Goal: Information Seeking & Learning: Learn about a topic

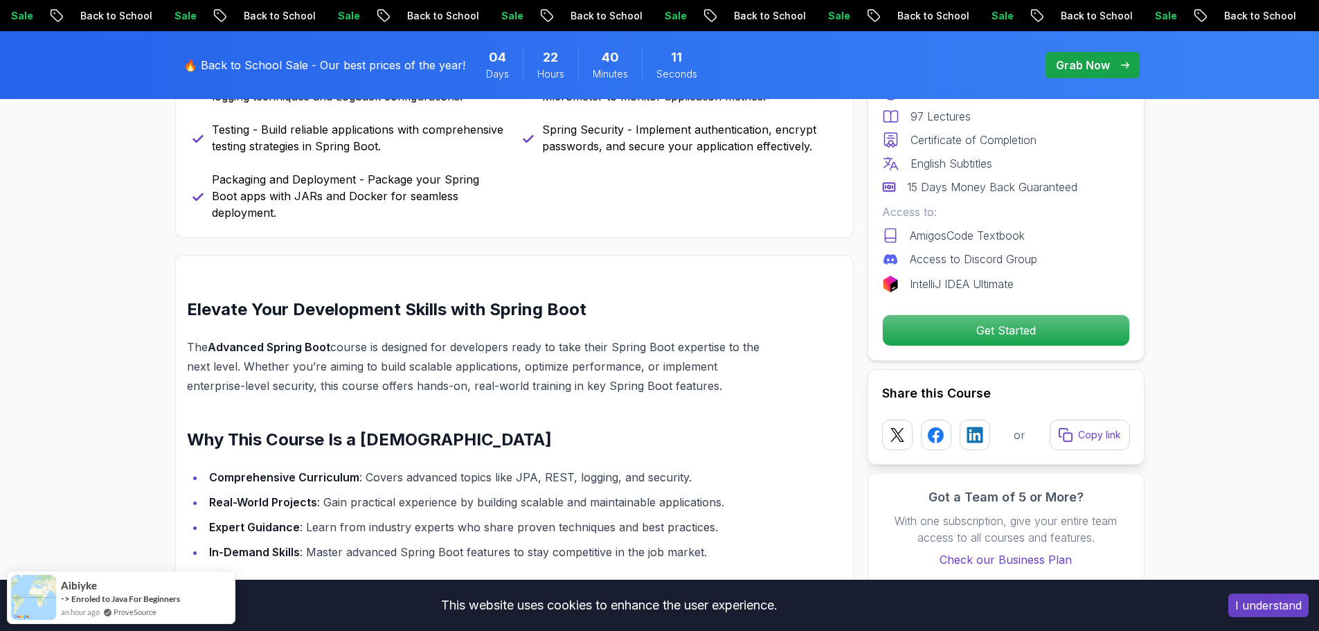
scroll to position [969, 0]
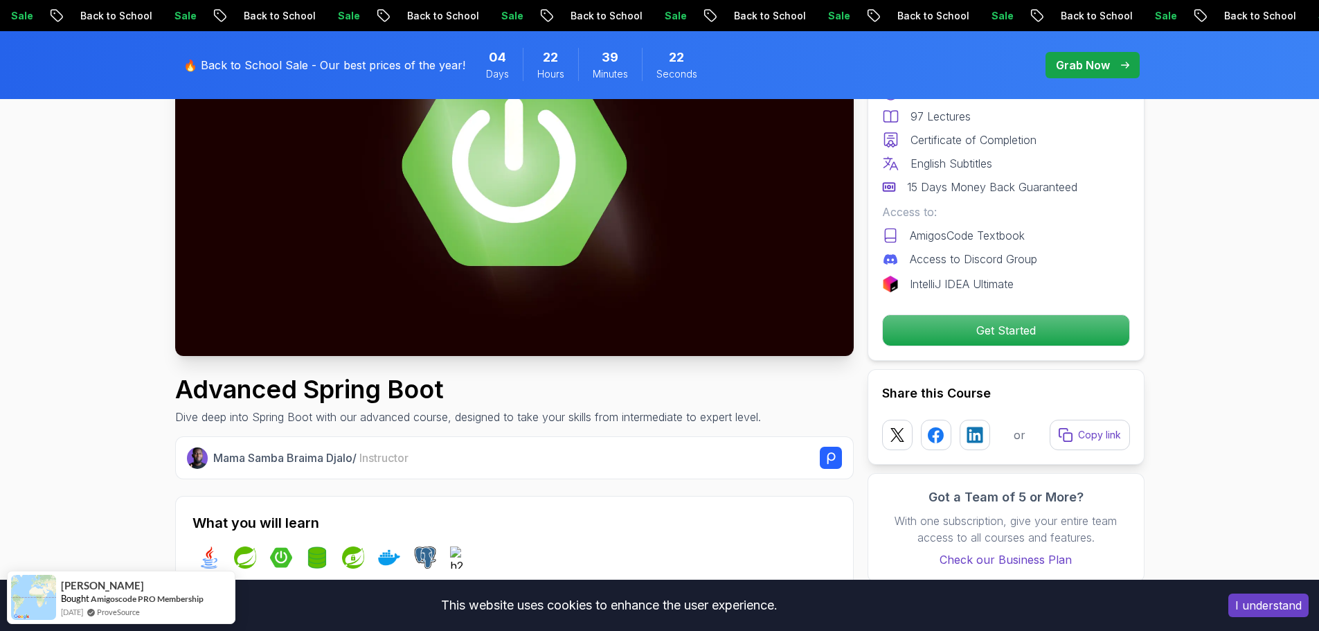
scroll to position [0, 0]
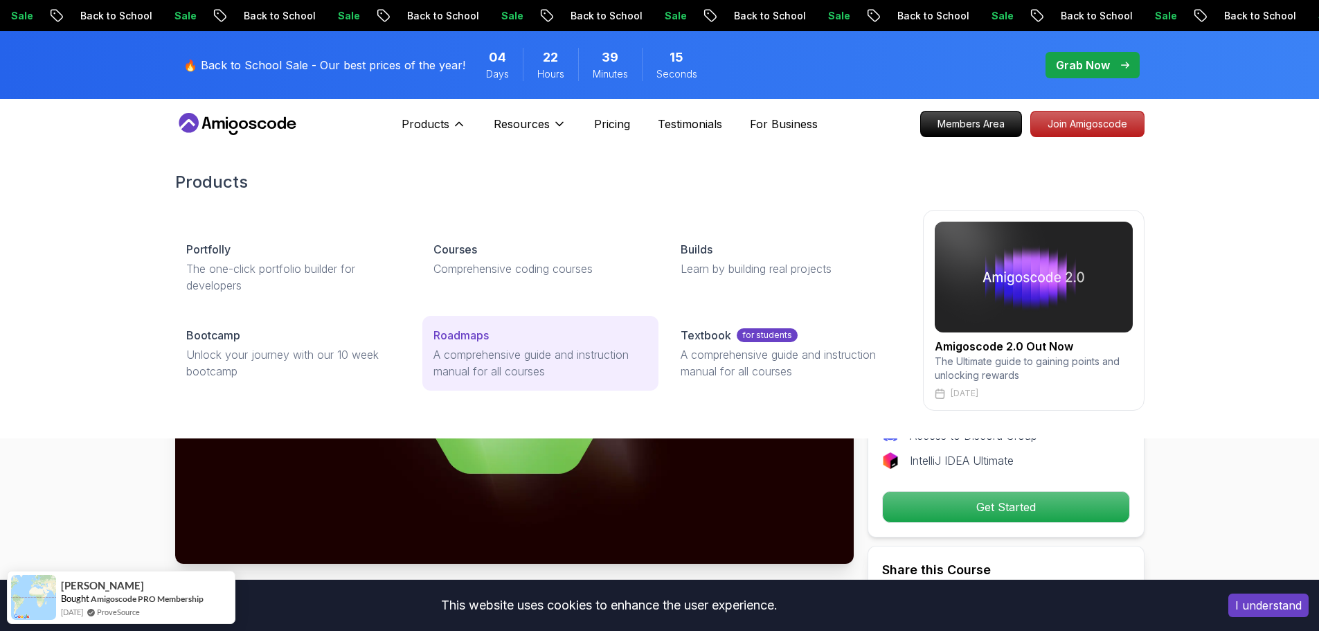
click at [478, 343] on p "Roadmaps" at bounding box center [460, 335] width 55 height 17
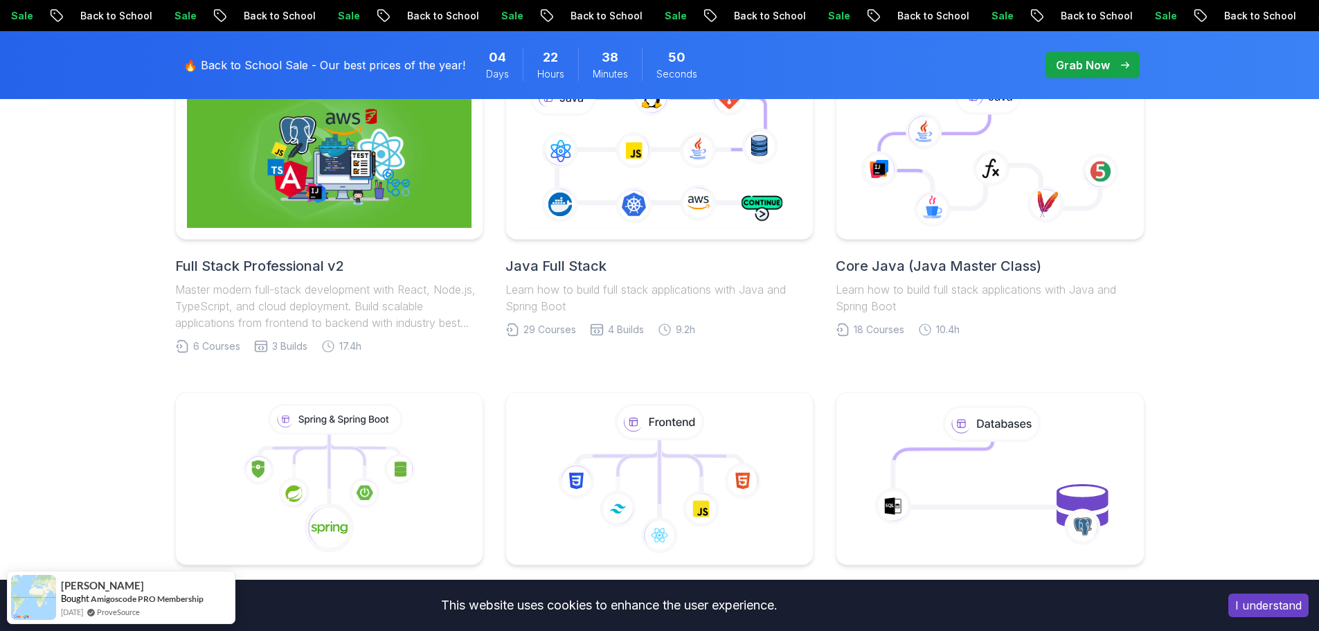
scroll to position [346, 0]
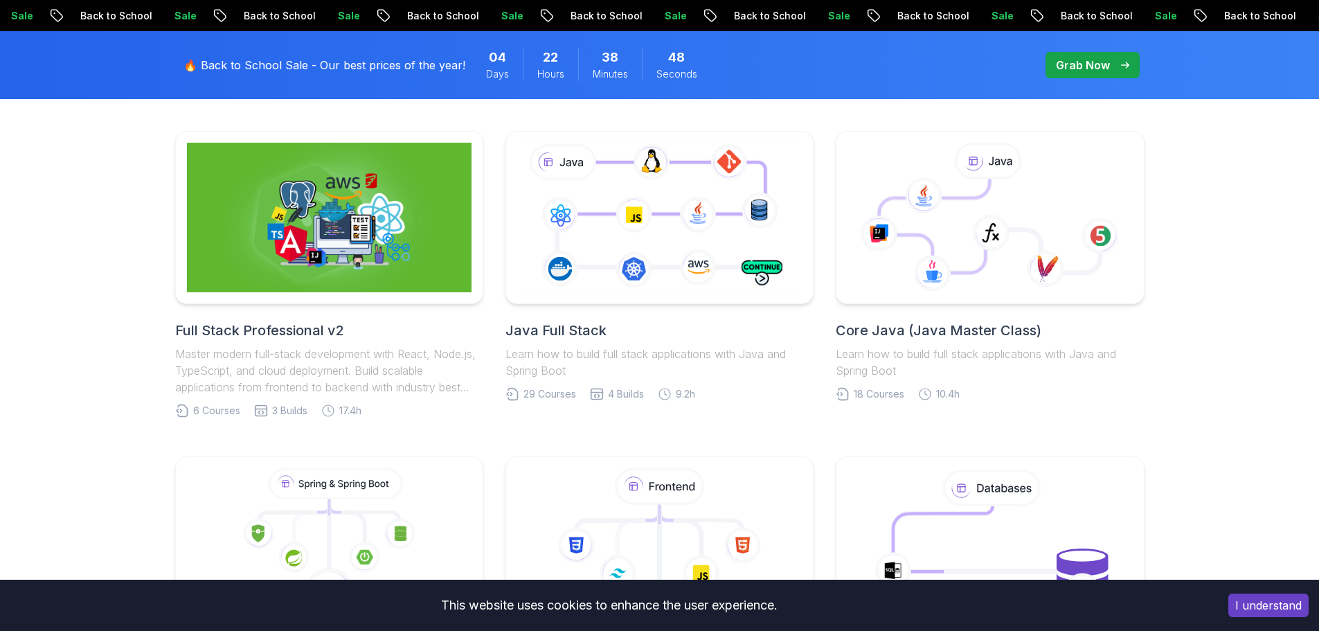
click at [571, 323] on h2 "Java Full Stack" at bounding box center [659, 330] width 308 height 19
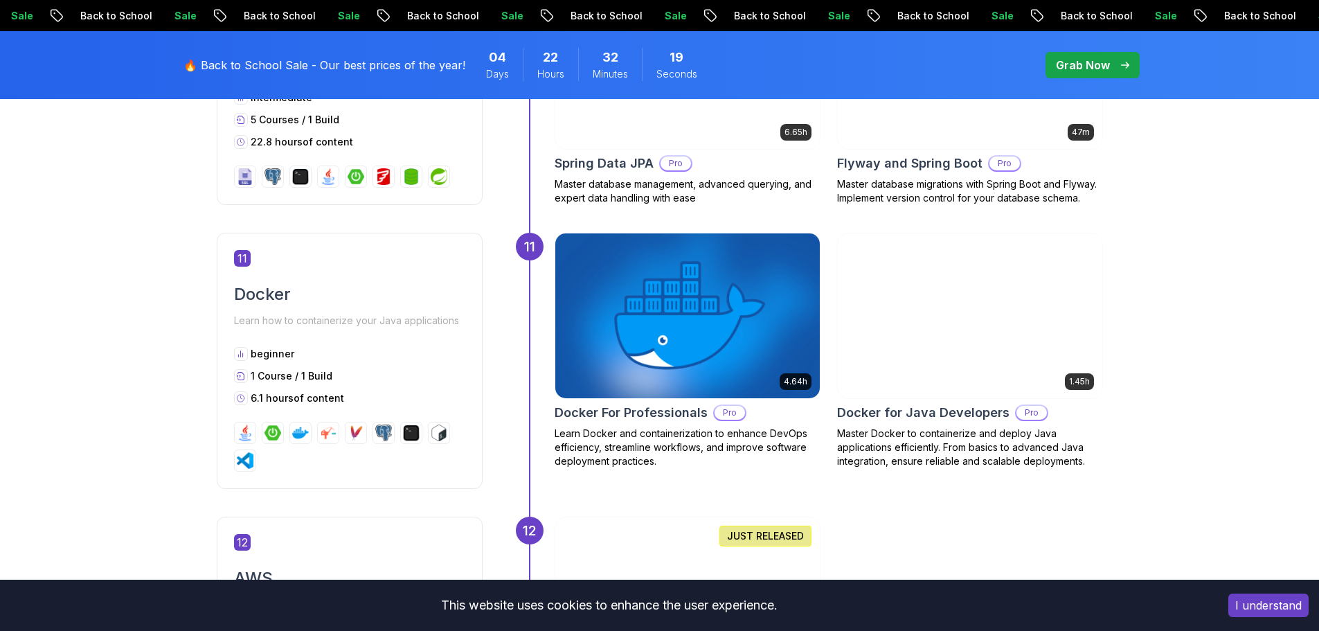
scroll to position [4085, 0]
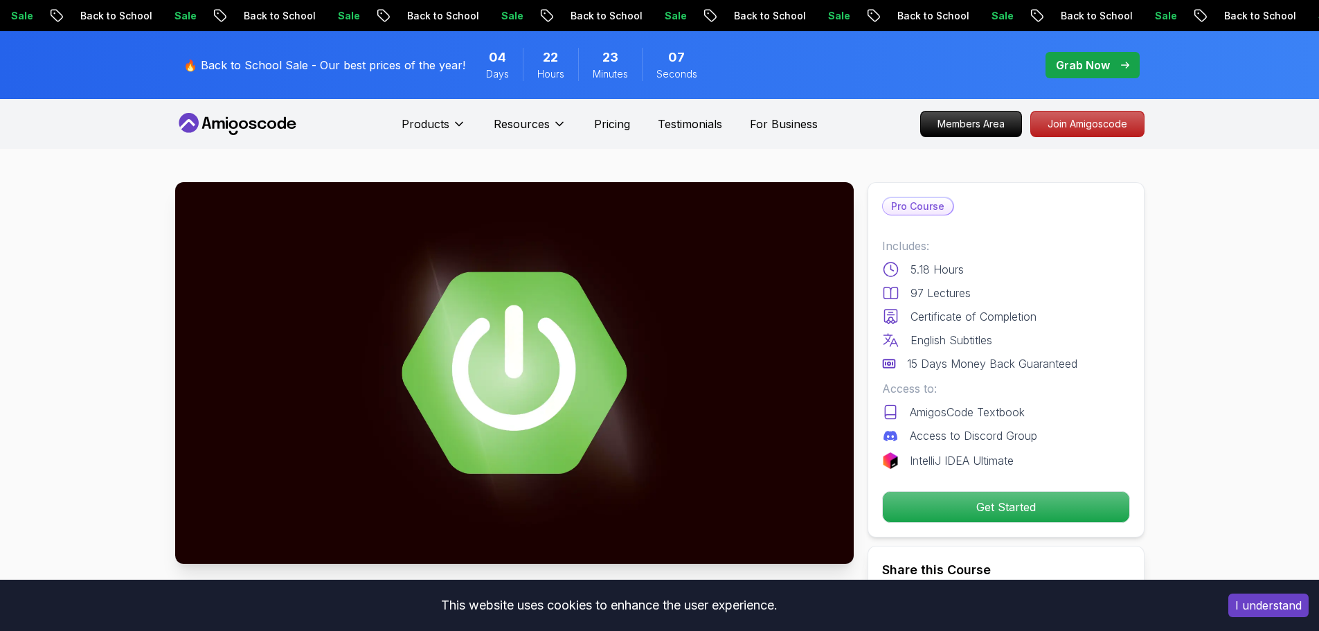
click at [537, 388] on img at bounding box center [514, 373] width 679 height 382
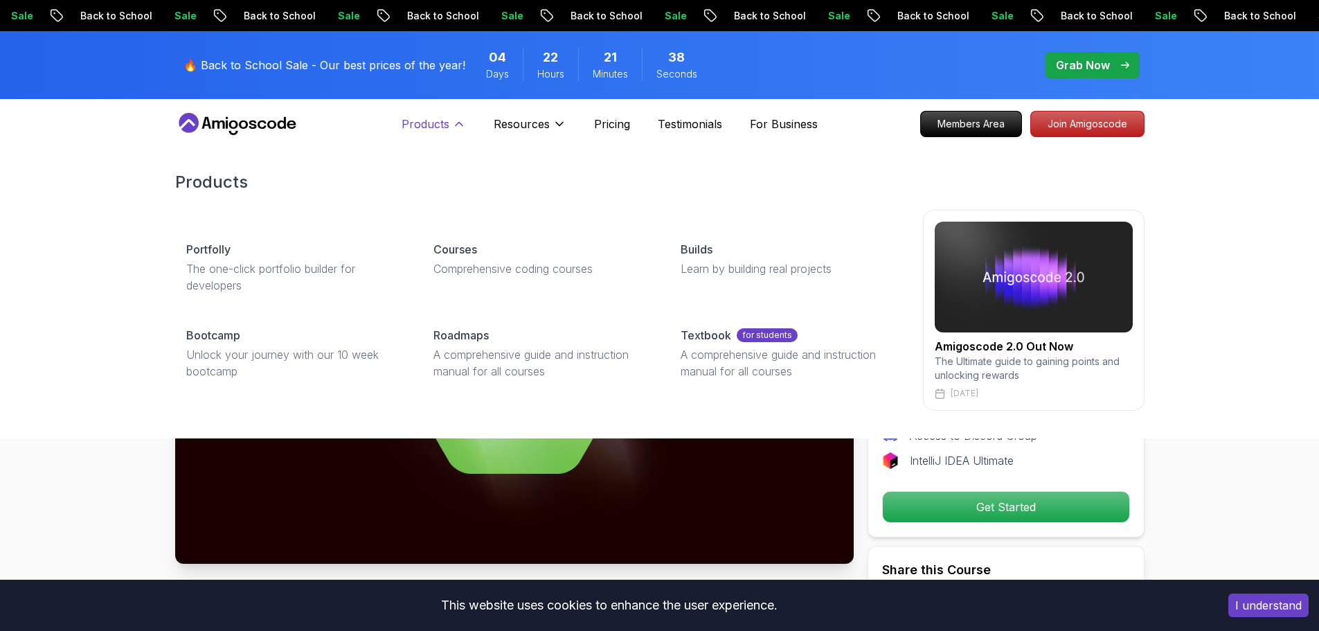
click at [460, 126] on icon at bounding box center [459, 124] width 14 height 14
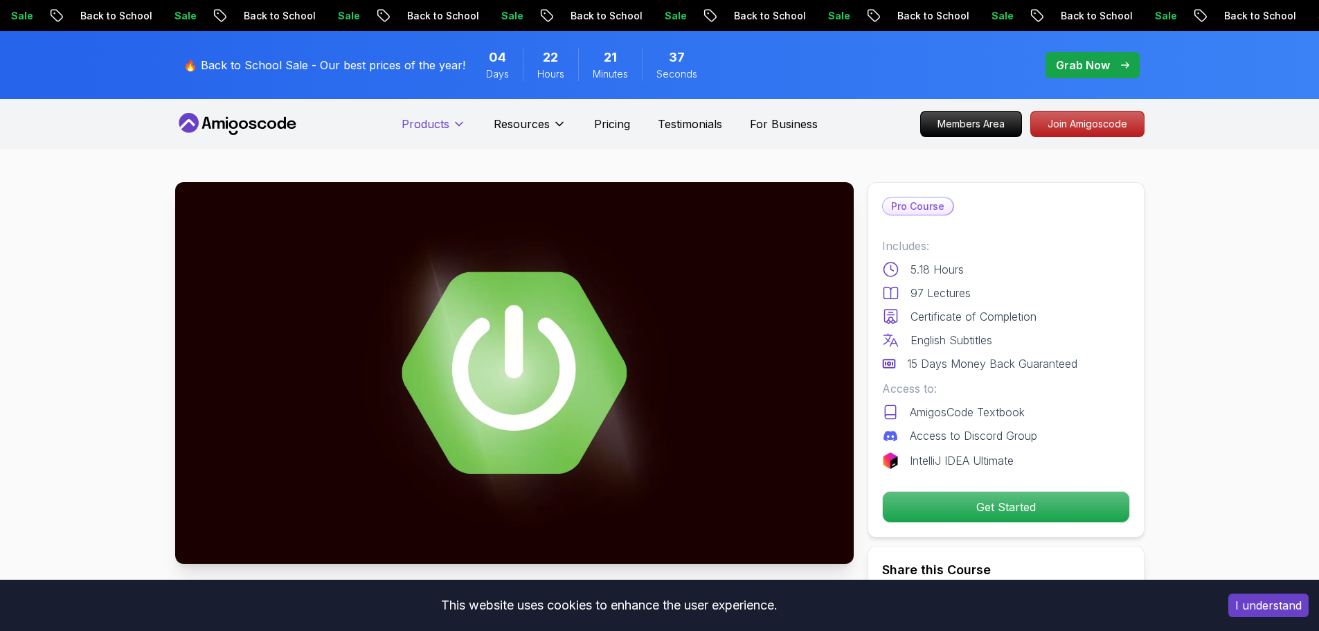
click at [460, 125] on icon at bounding box center [459, 124] width 7 height 3
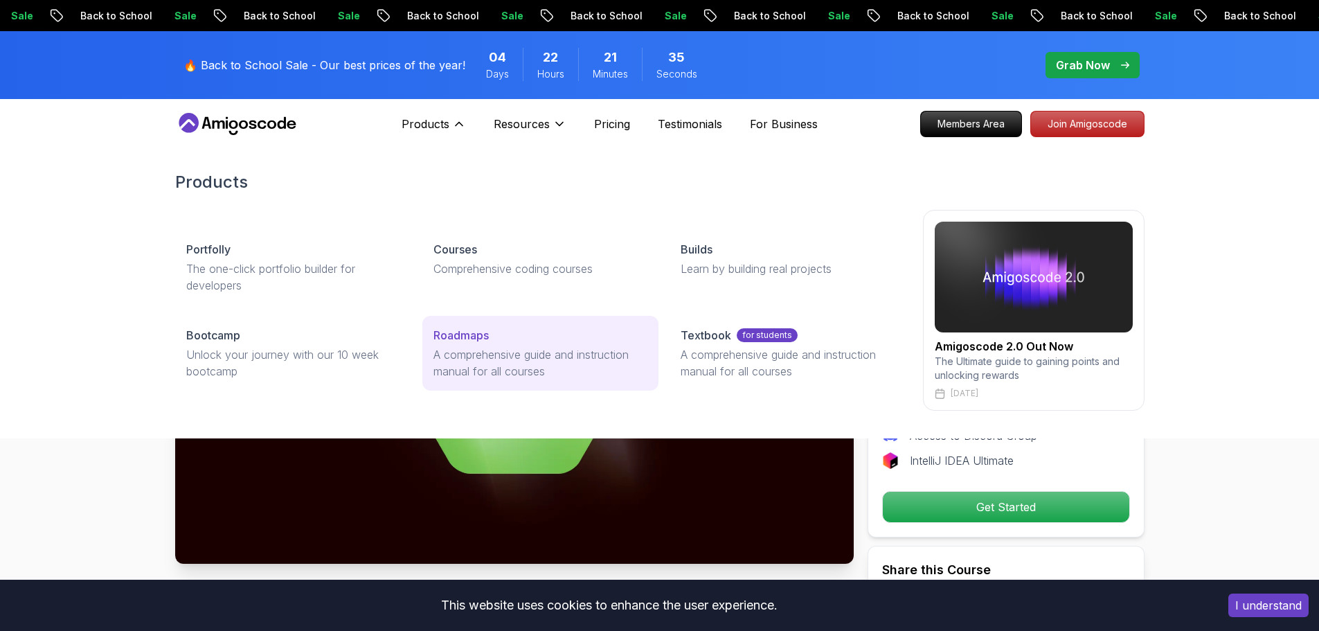
click at [496, 333] on div "Roadmaps" at bounding box center [540, 335] width 214 height 17
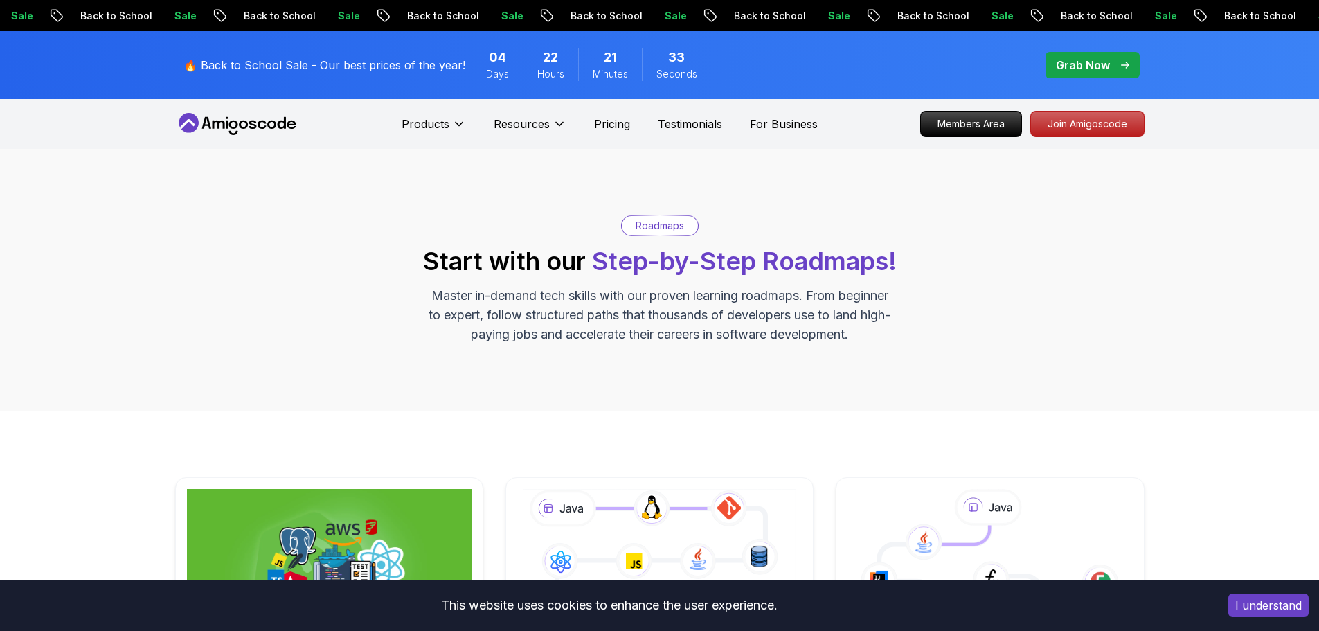
scroll to position [346, 0]
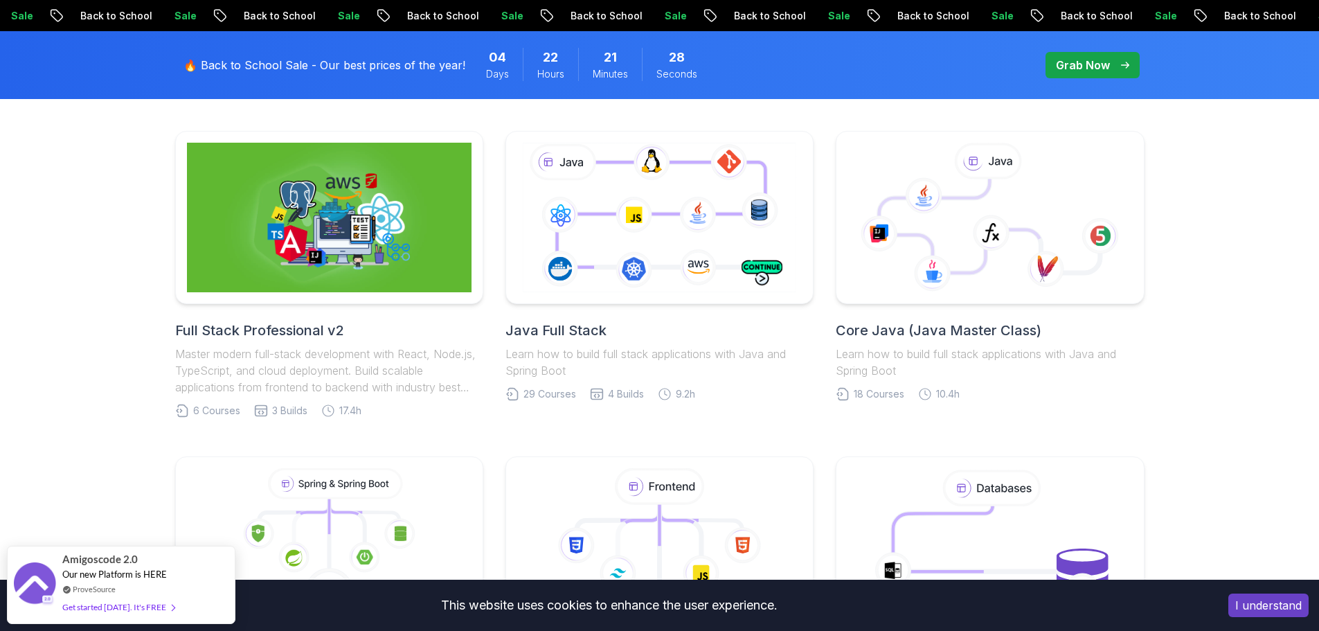
click at [892, 323] on h2 "Core Java (Java Master Class)" at bounding box center [990, 330] width 308 height 19
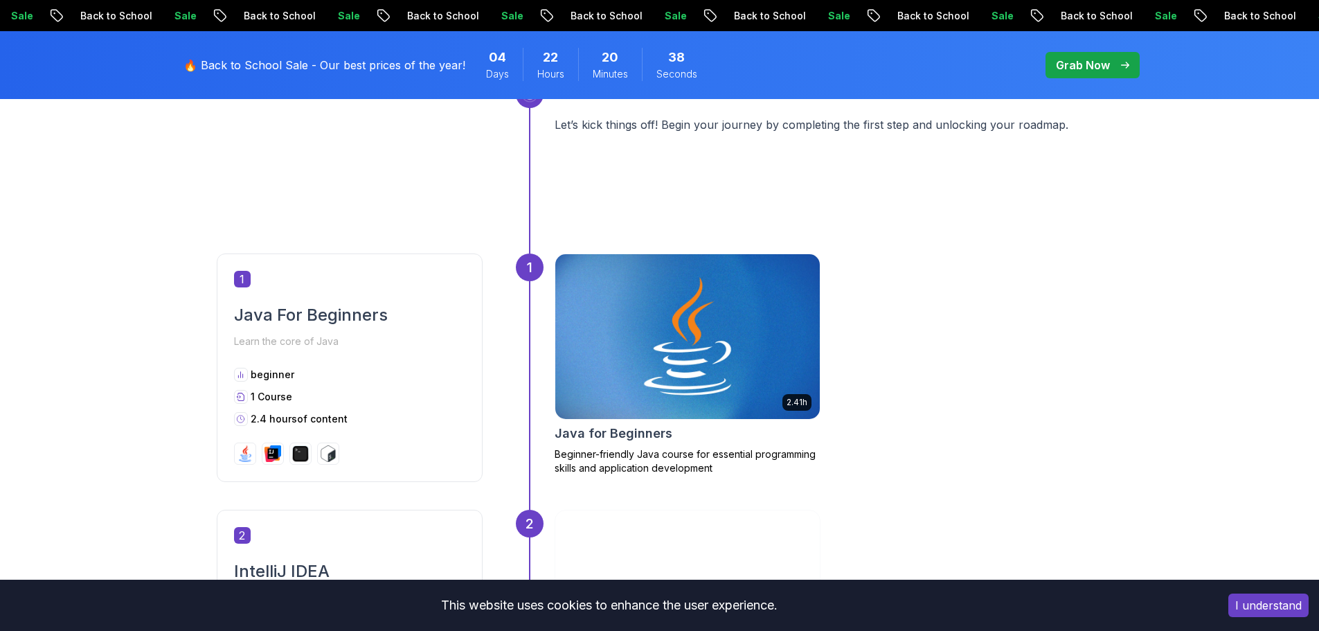
scroll to position [554, 0]
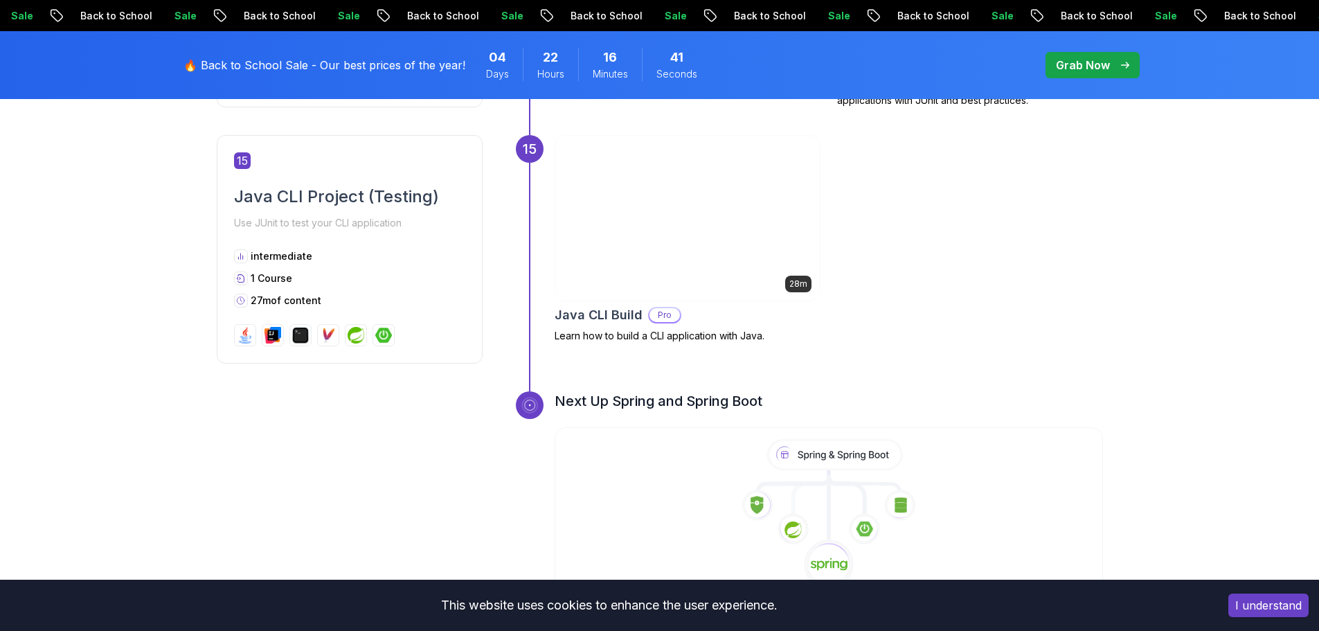
scroll to position [4708, 0]
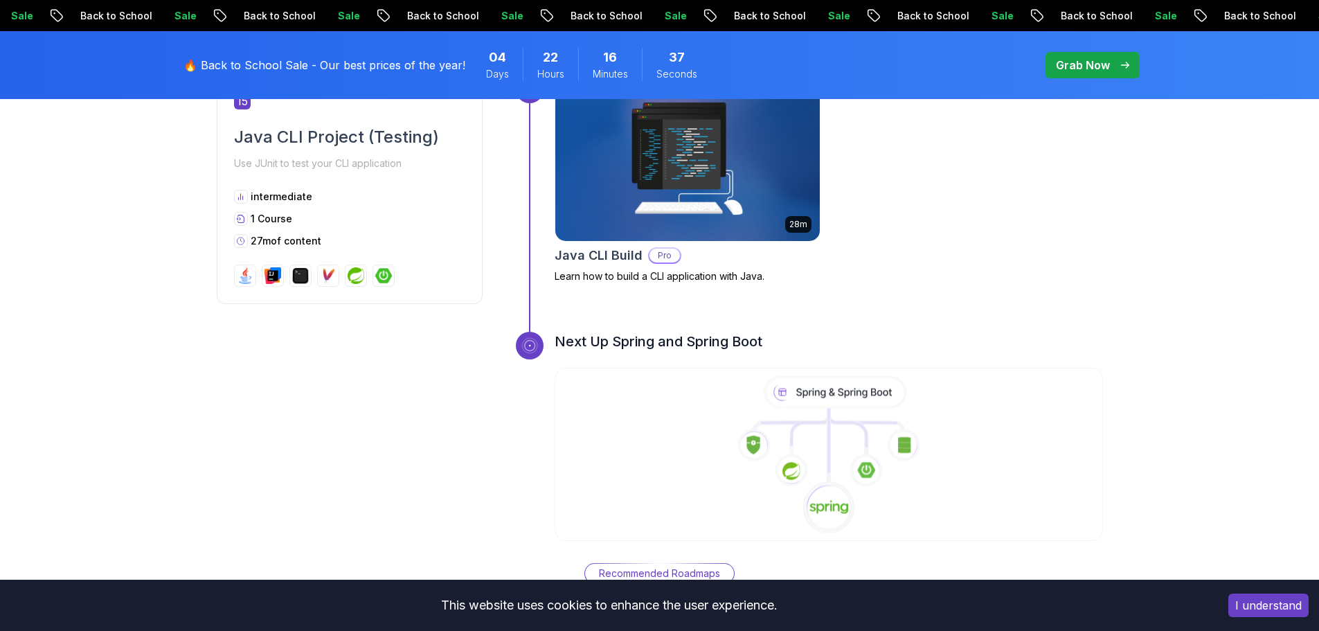
click at [825, 481] on icon at bounding box center [828, 507] width 53 height 53
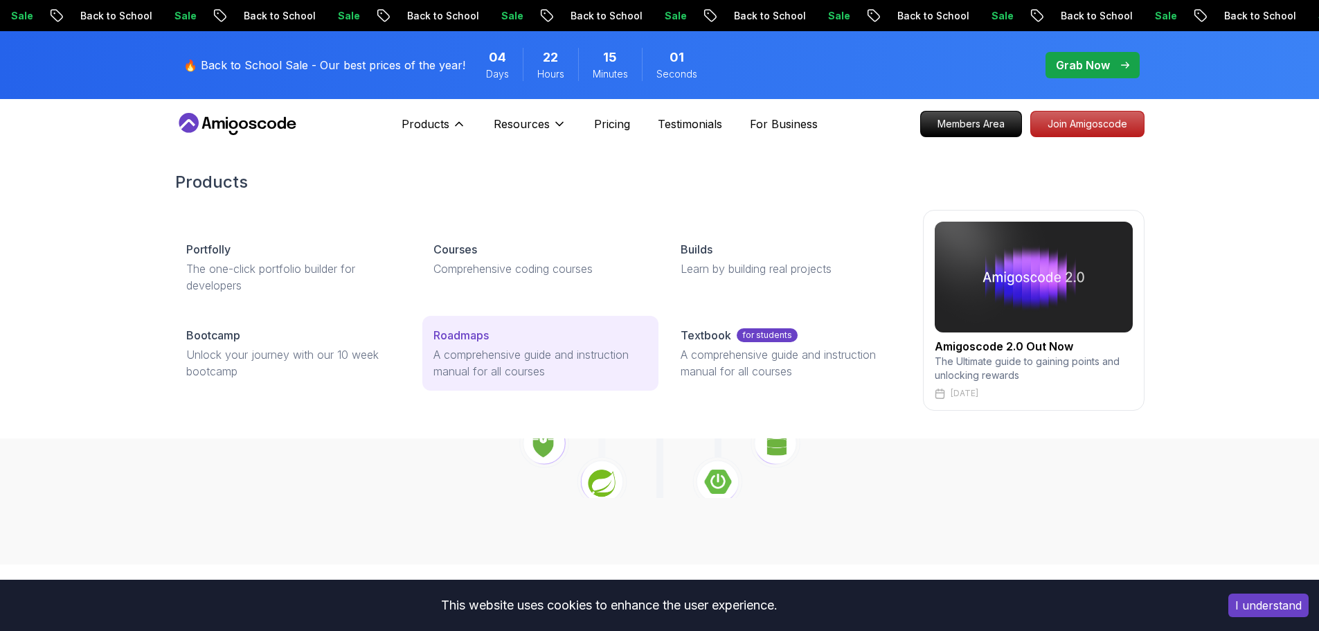
click at [485, 341] on p "Roadmaps" at bounding box center [460, 335] width 55 height 17
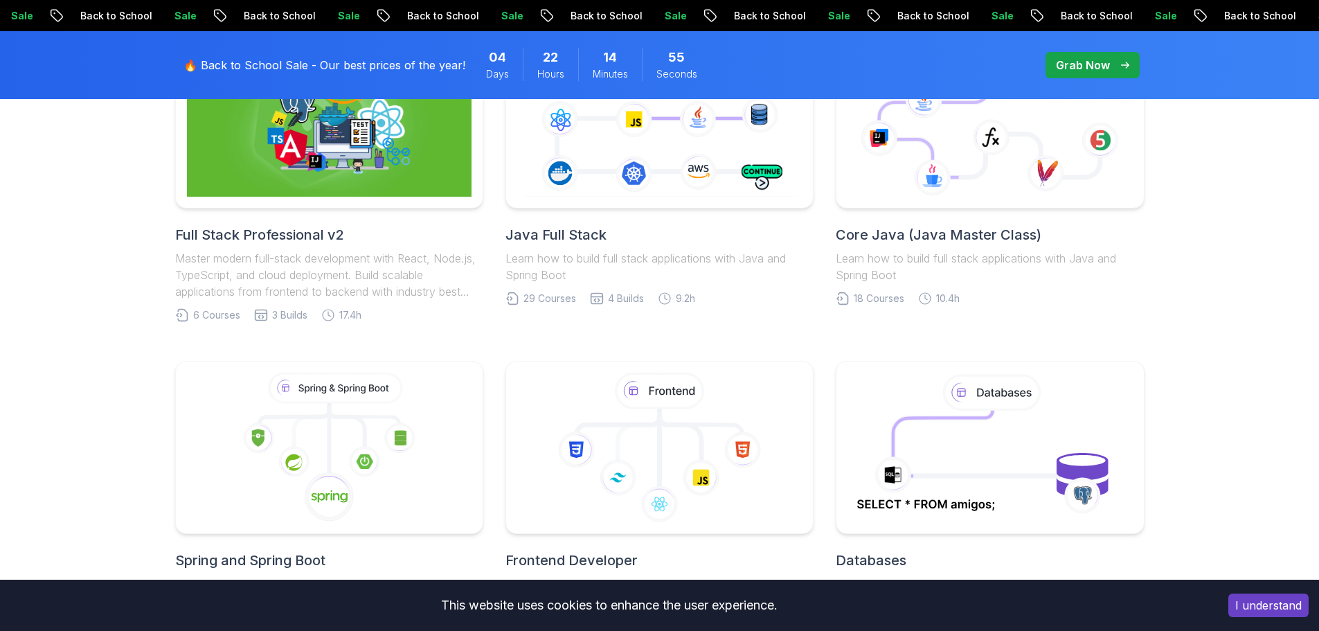
scroll to position [621, 0]
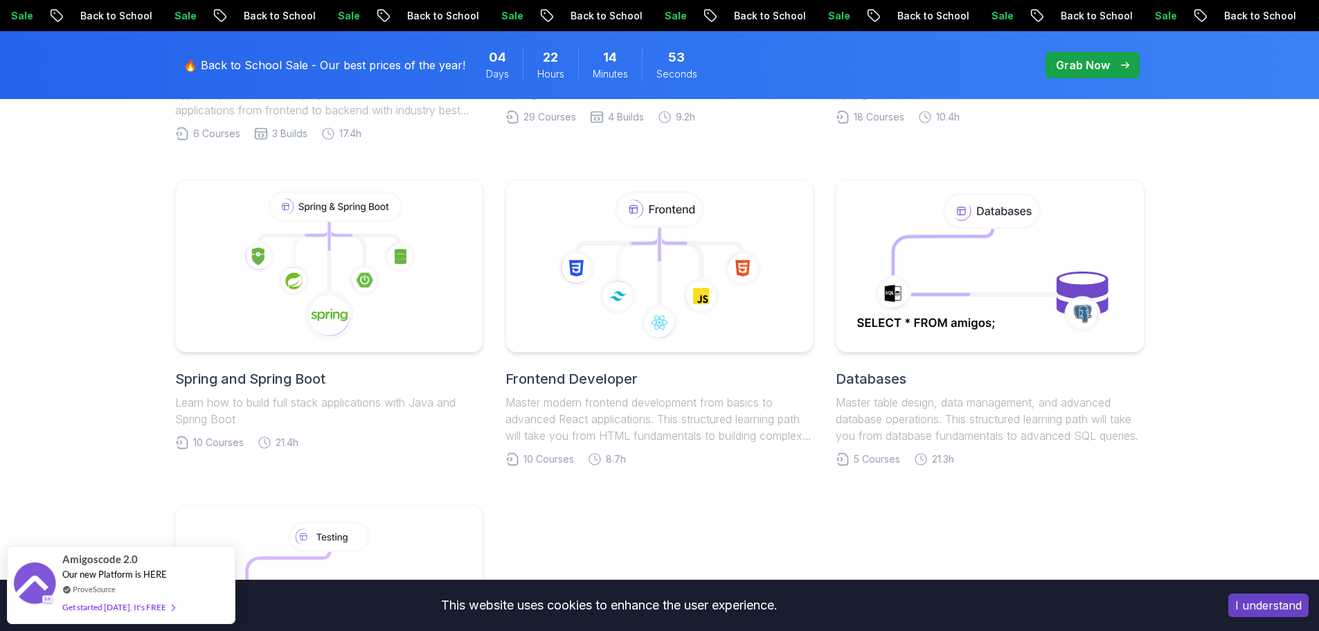
click at [301, 375] on h2 "Spring and Spring Boot" at bounding box center [329, 378] width 308 height 19
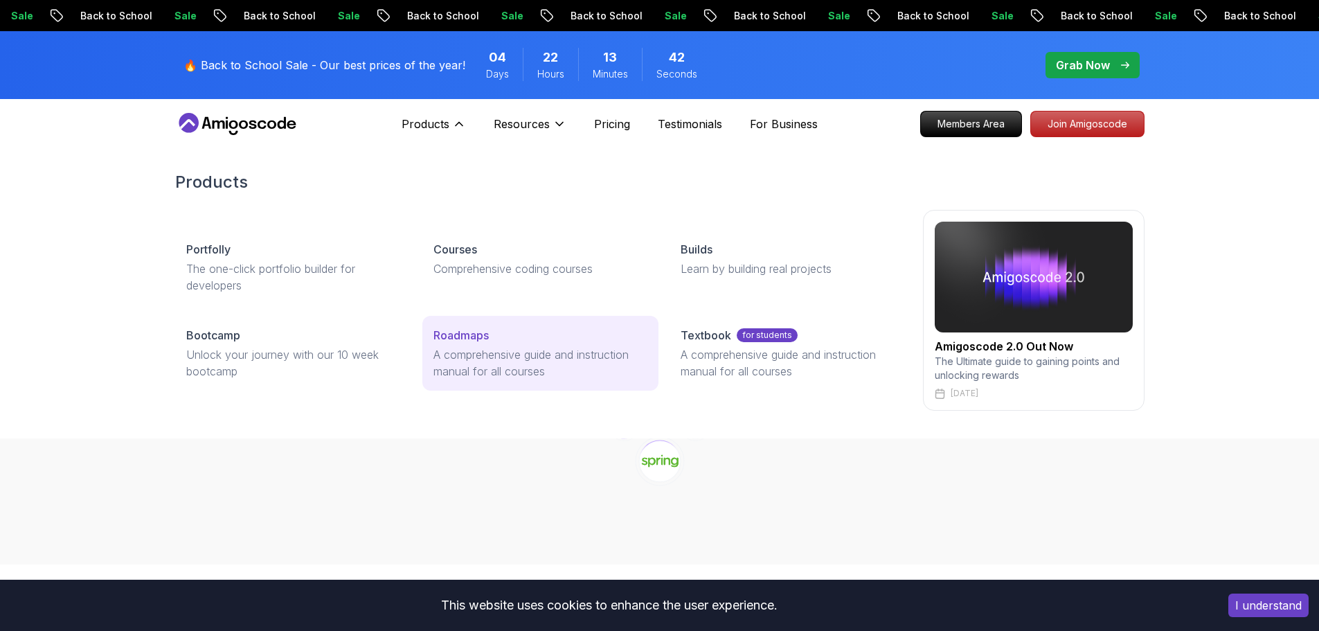
click at [477, 330] on p "Roadmaps" at bounding box center [460, 335] width 55 height 17
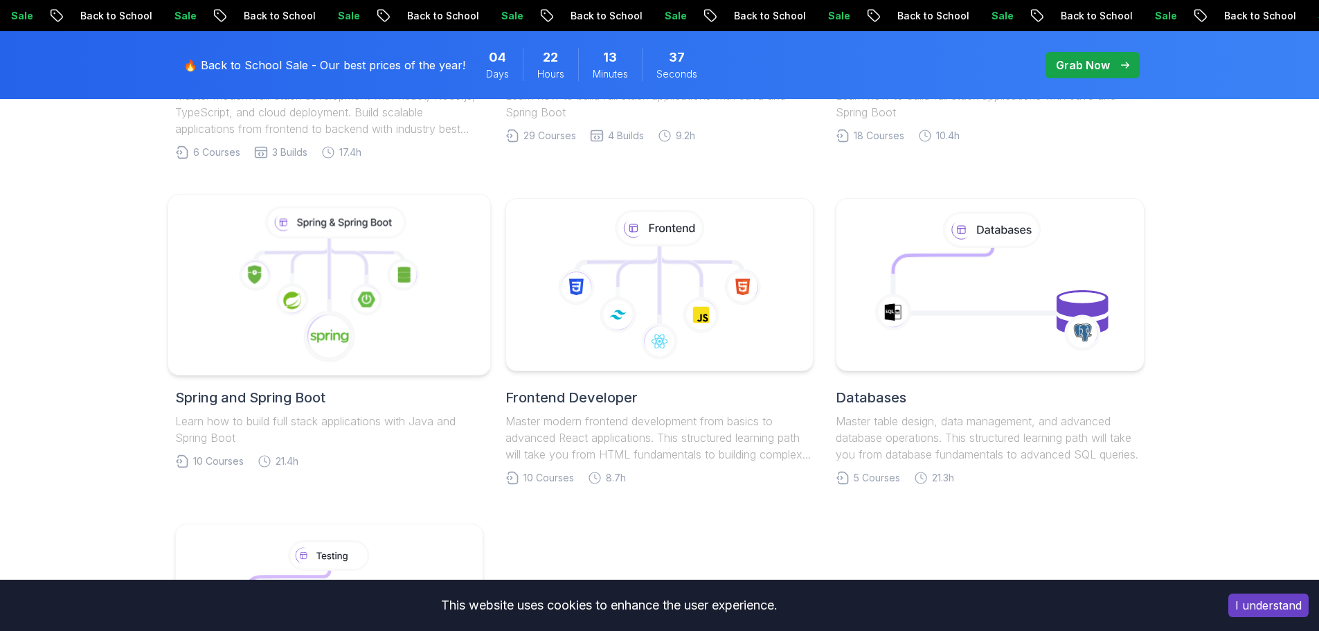
scroll to position [623, 0]
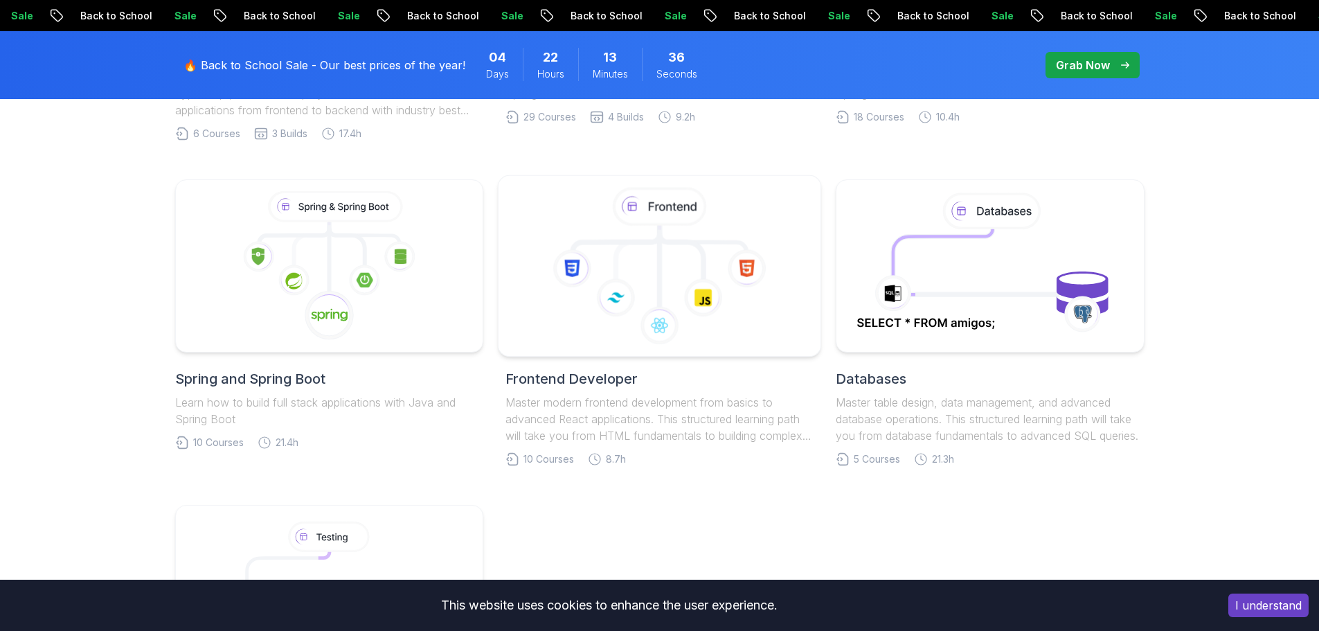
click at [617, 314] on icon at bounding box center [615, 297] width 39 height 39
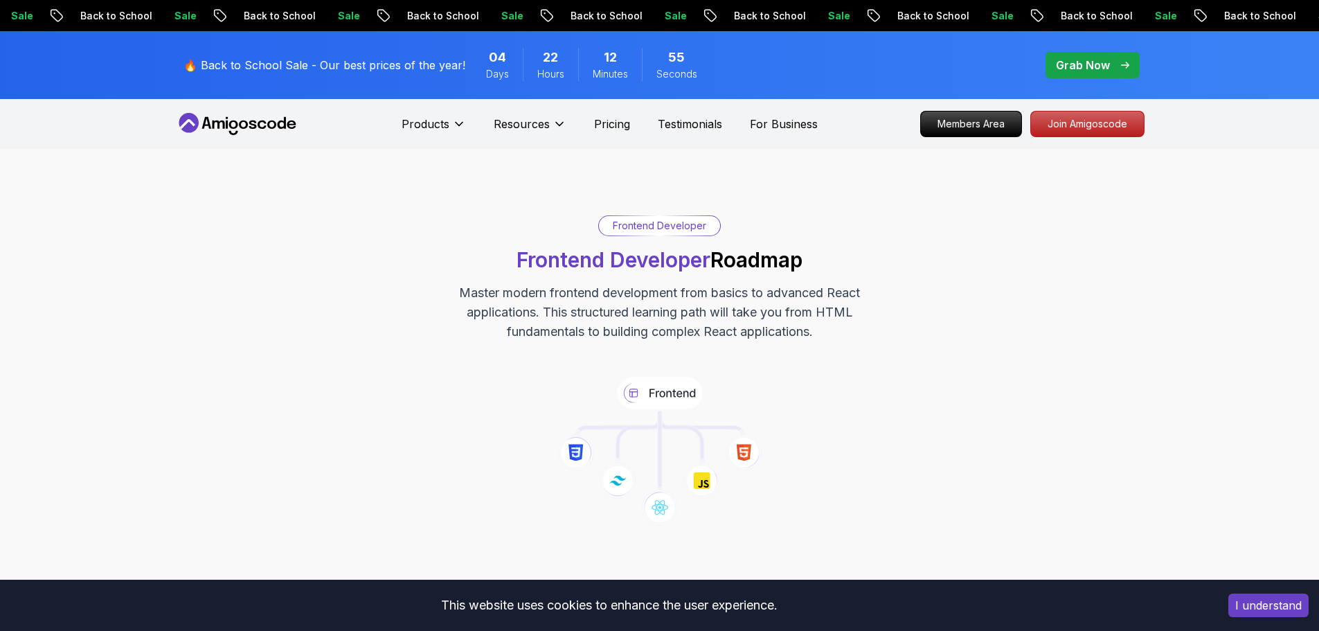
click at [267, 120] on icon at bounding box center [237, 124] width 125 height 22
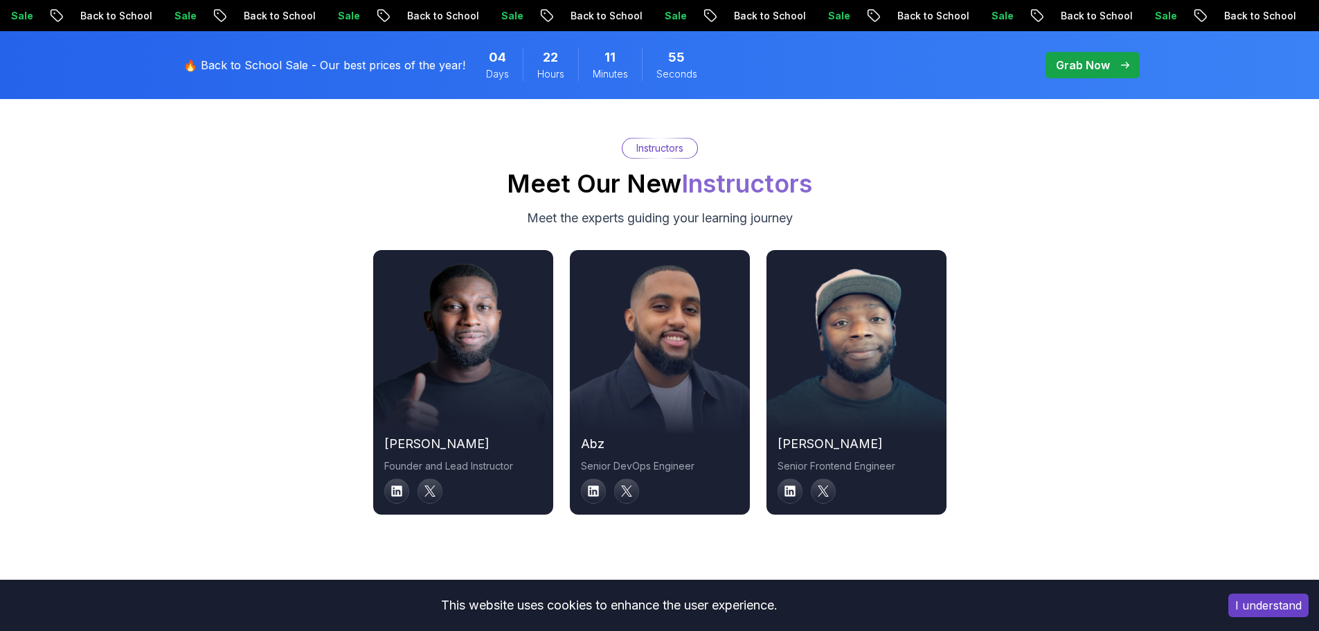
scroll to position [4708, 0]
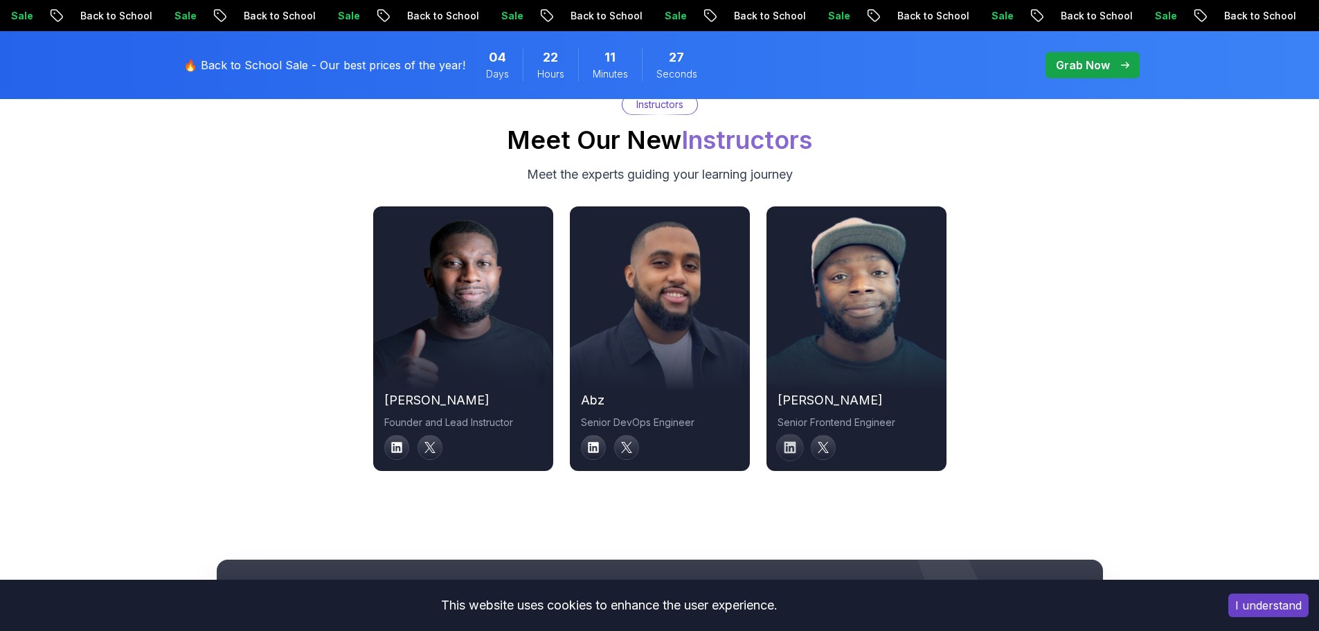
click at [788, 442] on icon at bounding box center [790, 448] width 12 height 12
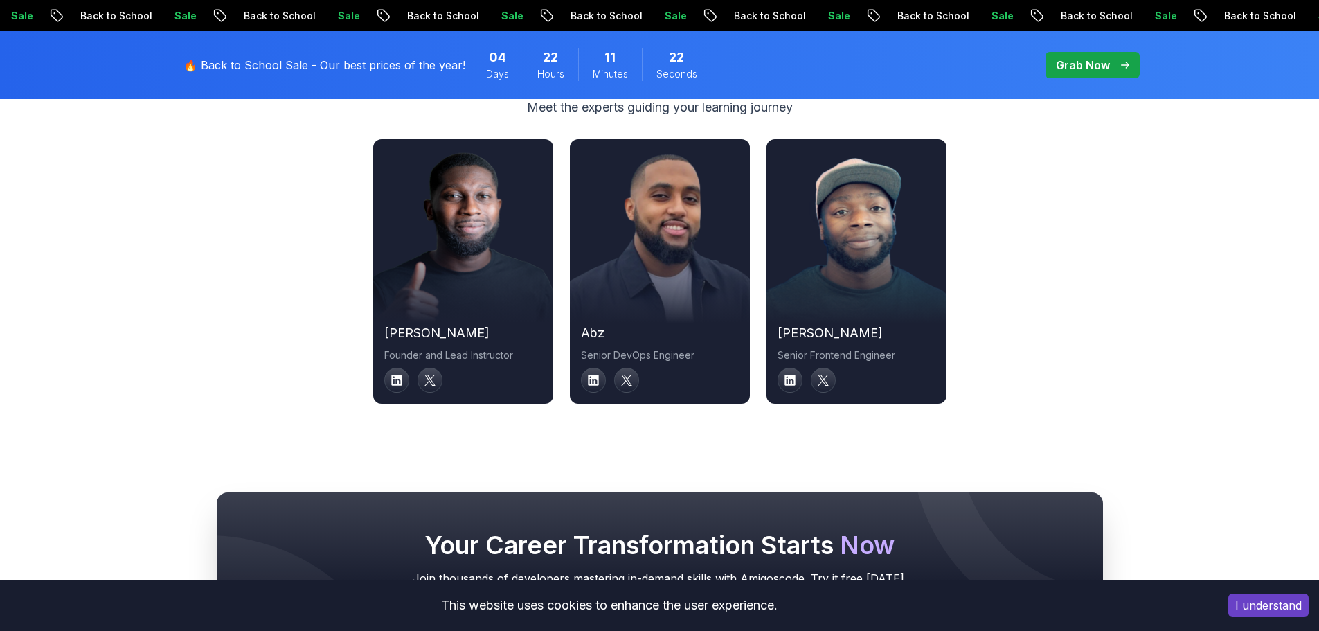
scroll to position [4847, 0]
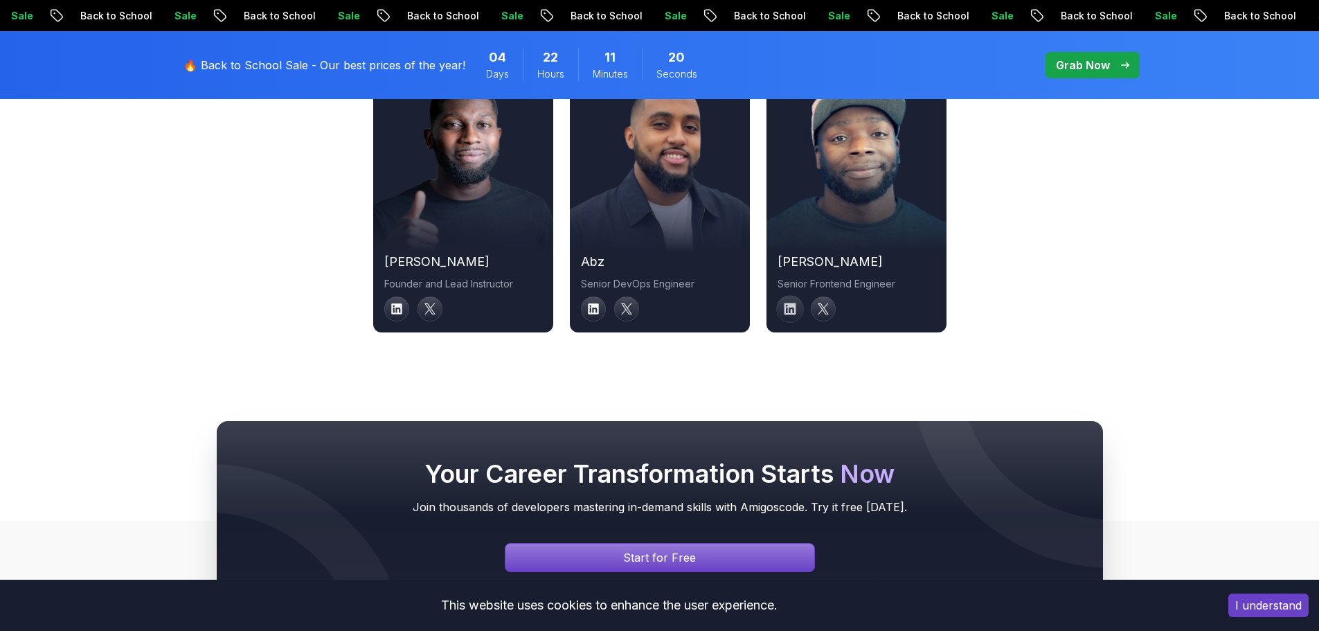
click at [783, 295] on link at bounding box center [790, 309] width 28 height 28
click at [843, 187] on div at bounding box center [857, 200] width 180 height 104
click at [822, 303] on icon at bounding box center [823, 309] width 12 height 12
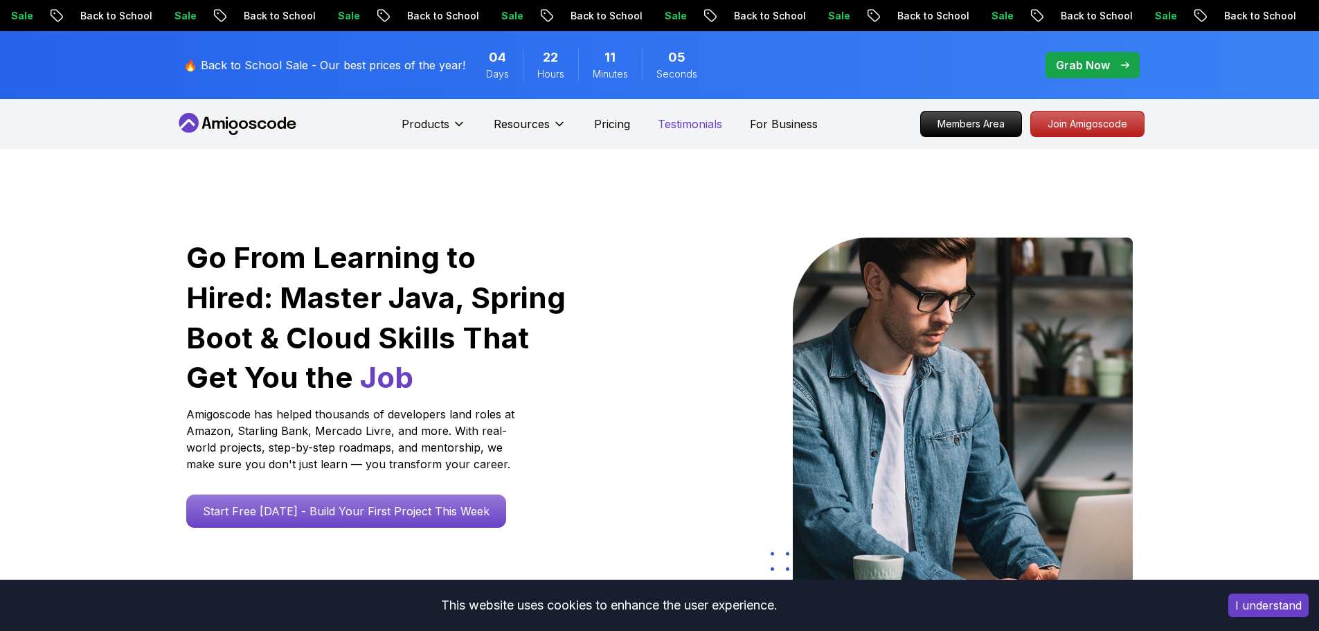
click at [697, 125] on p "Testimonials" at bounding box center [690, 124] width 64 height 17
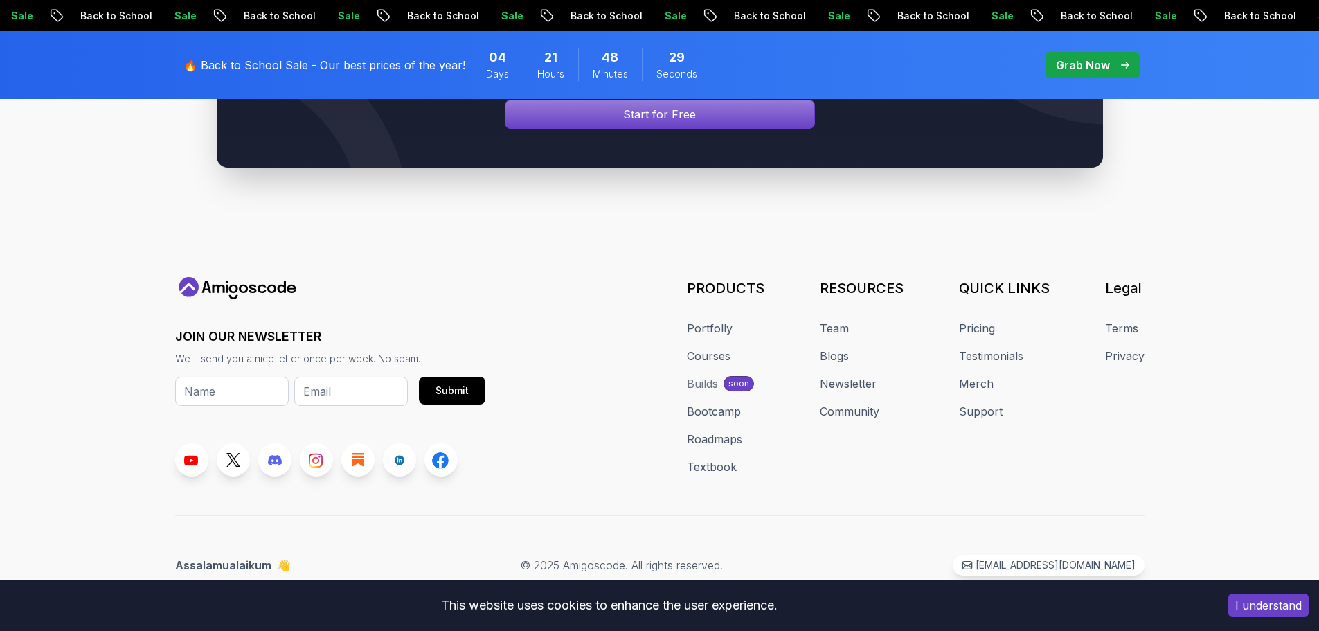
scroll to position [1316, 0]
